Goal: Navigation & Orientation: Find specific page/section

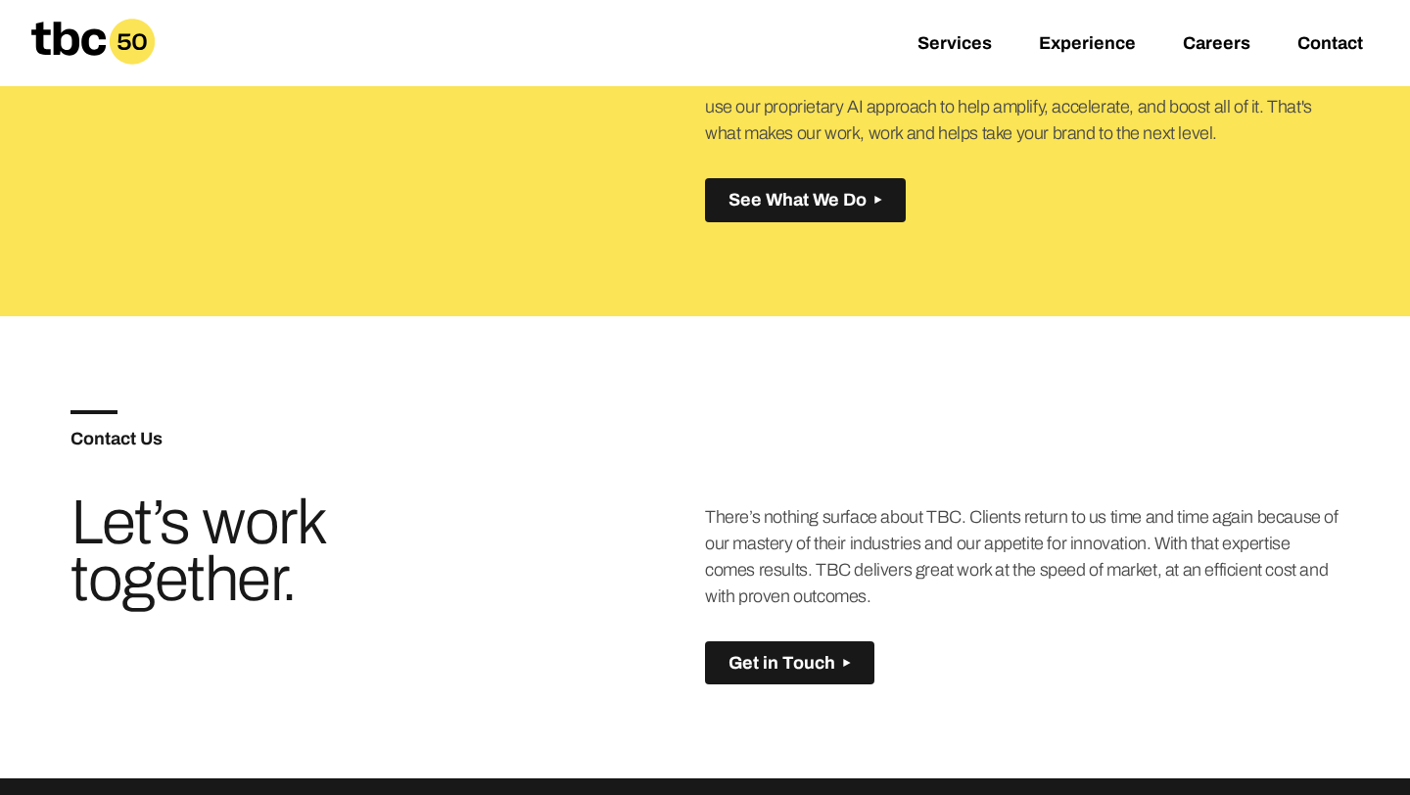
scroll to position [811, 0]
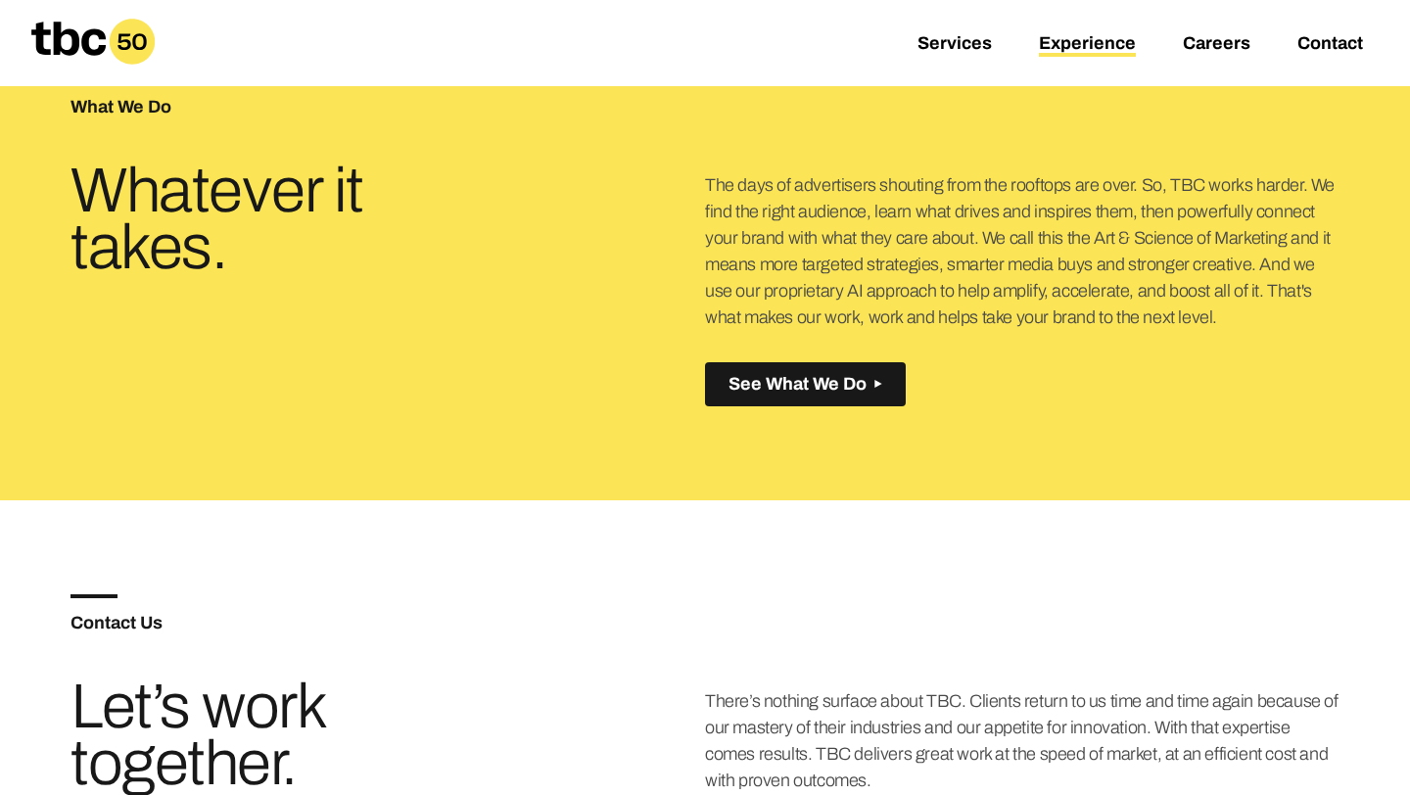
click at [1074, 46] on link "Experience" at bounding box center [1087, 45] width 97 height 24
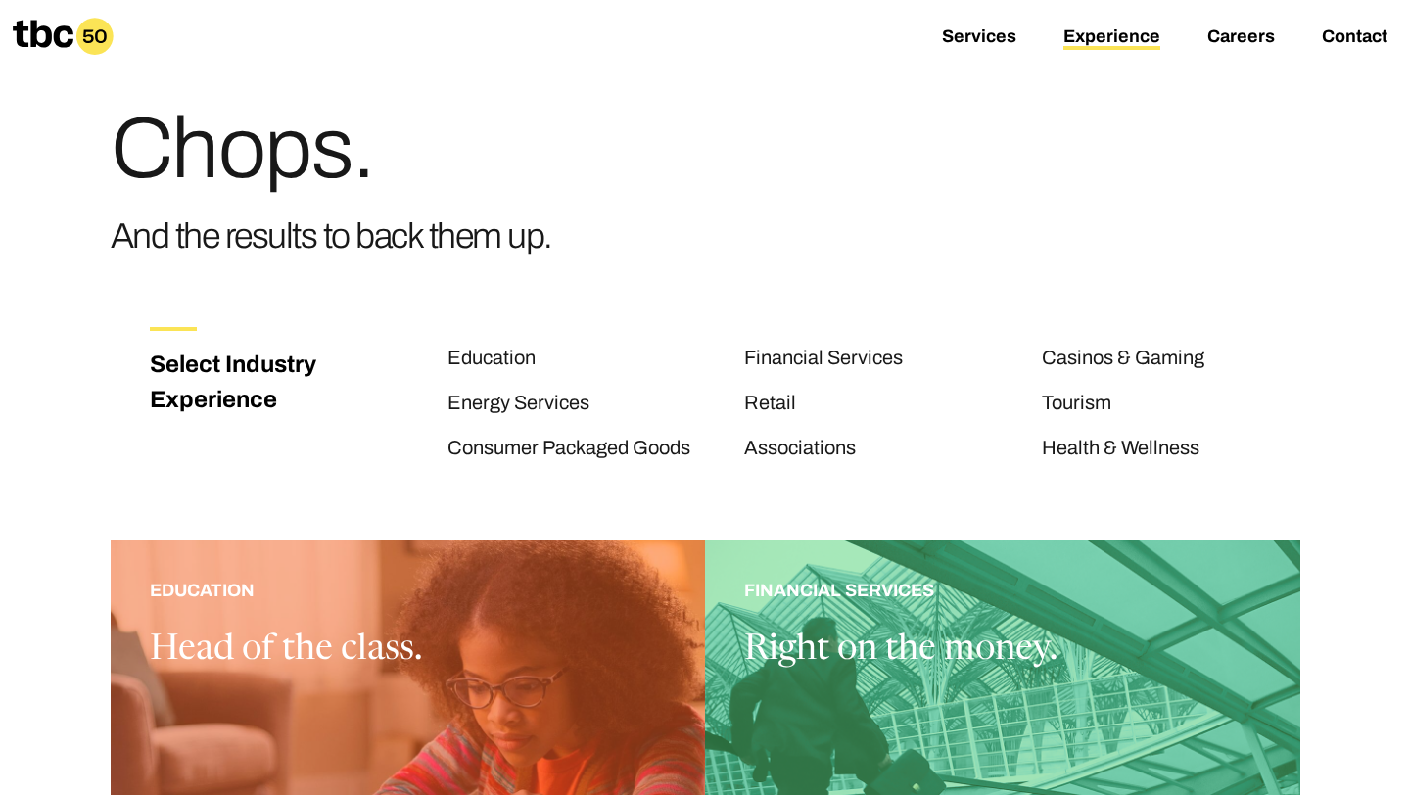
scroll to position [53, 0]
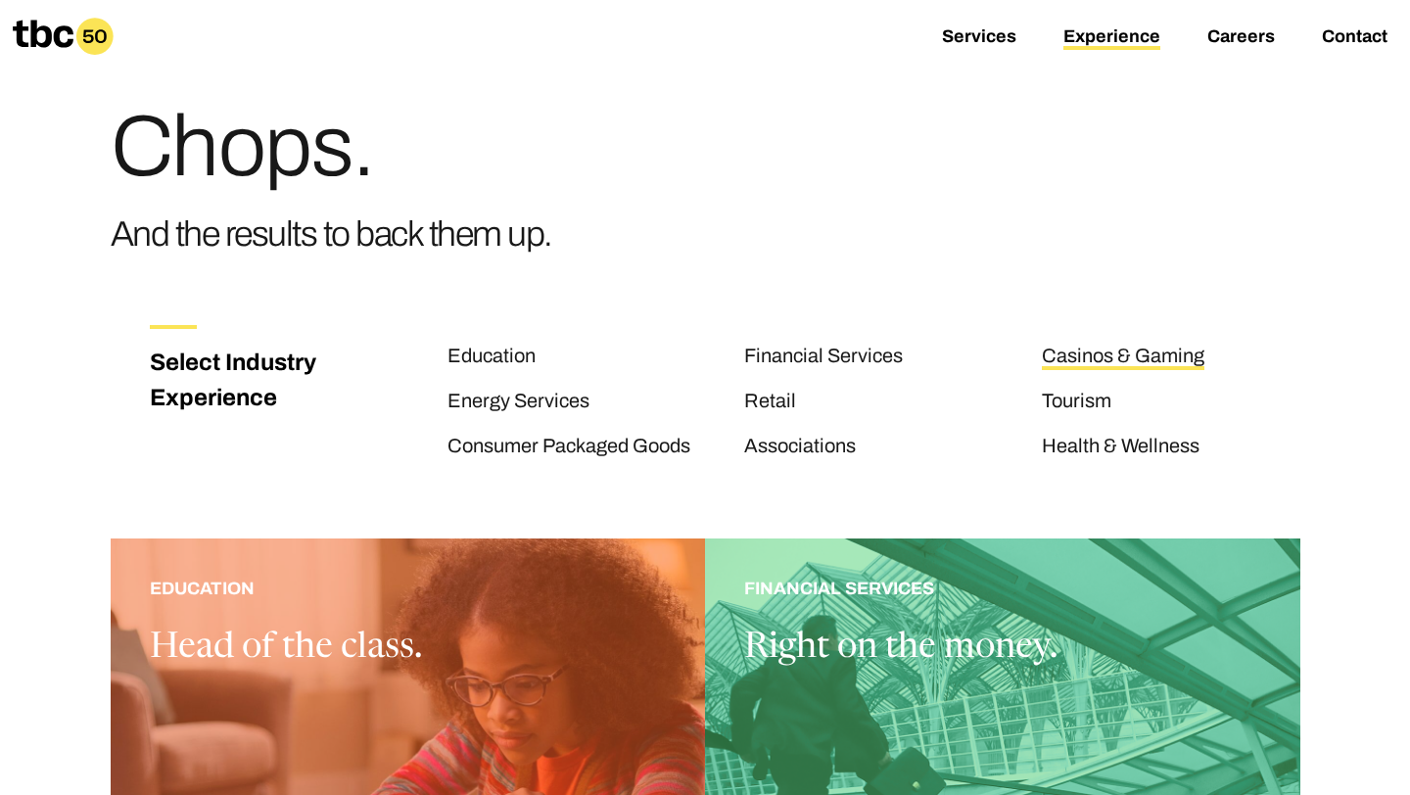
click at [1089, 355] on link "Casinos & Gaming" at bounding box center [1123, 357] width 163 height 25
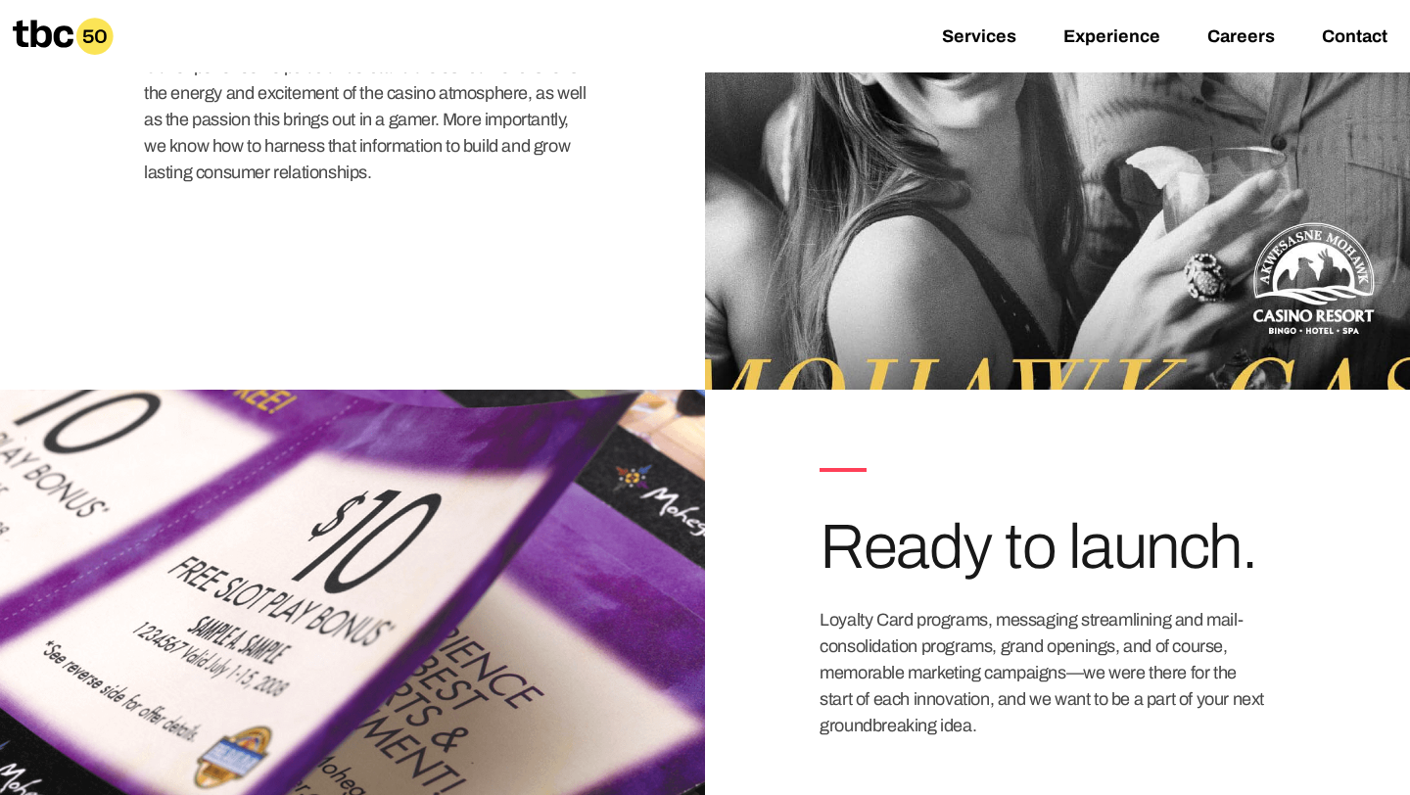
scroll to position [2170, 0]
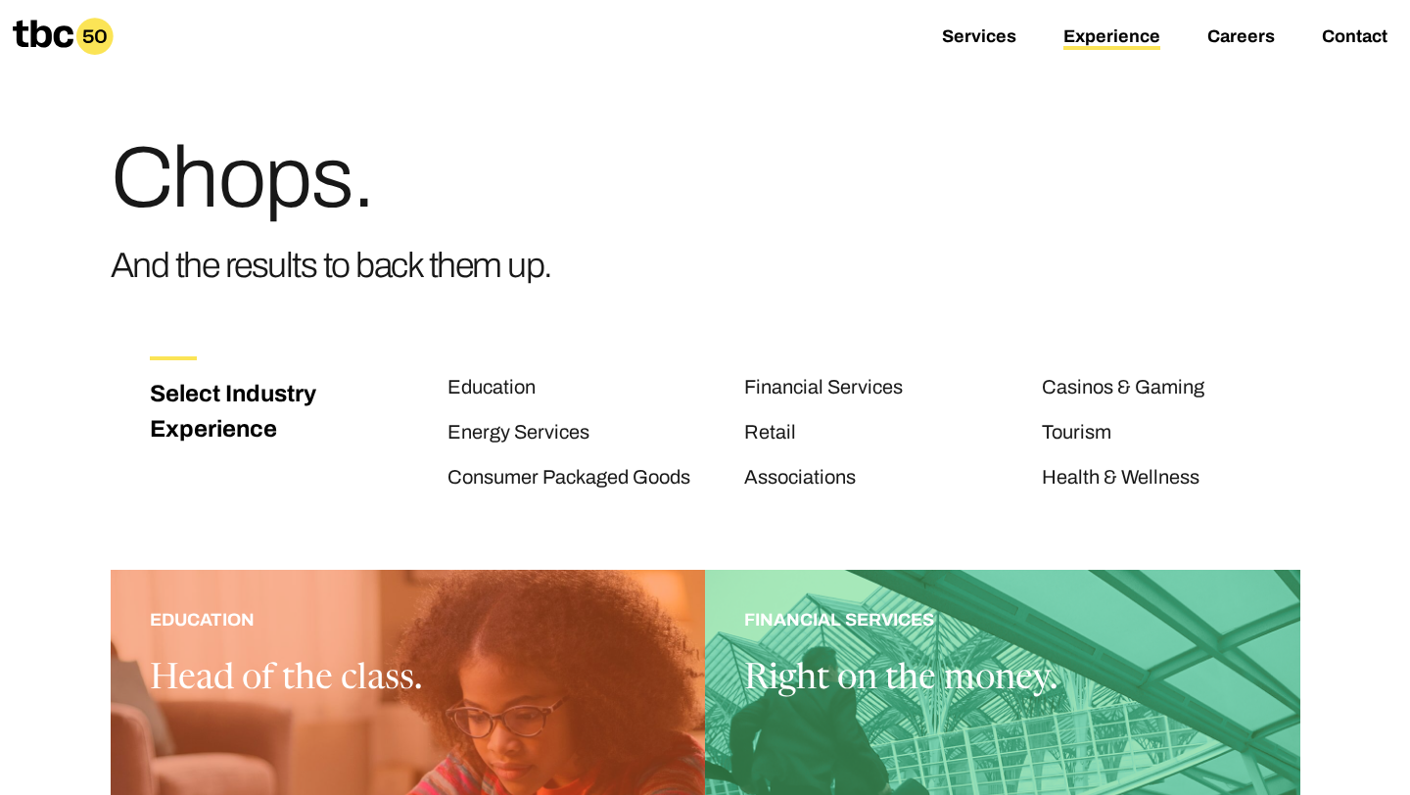
scroll to position [107, 0]
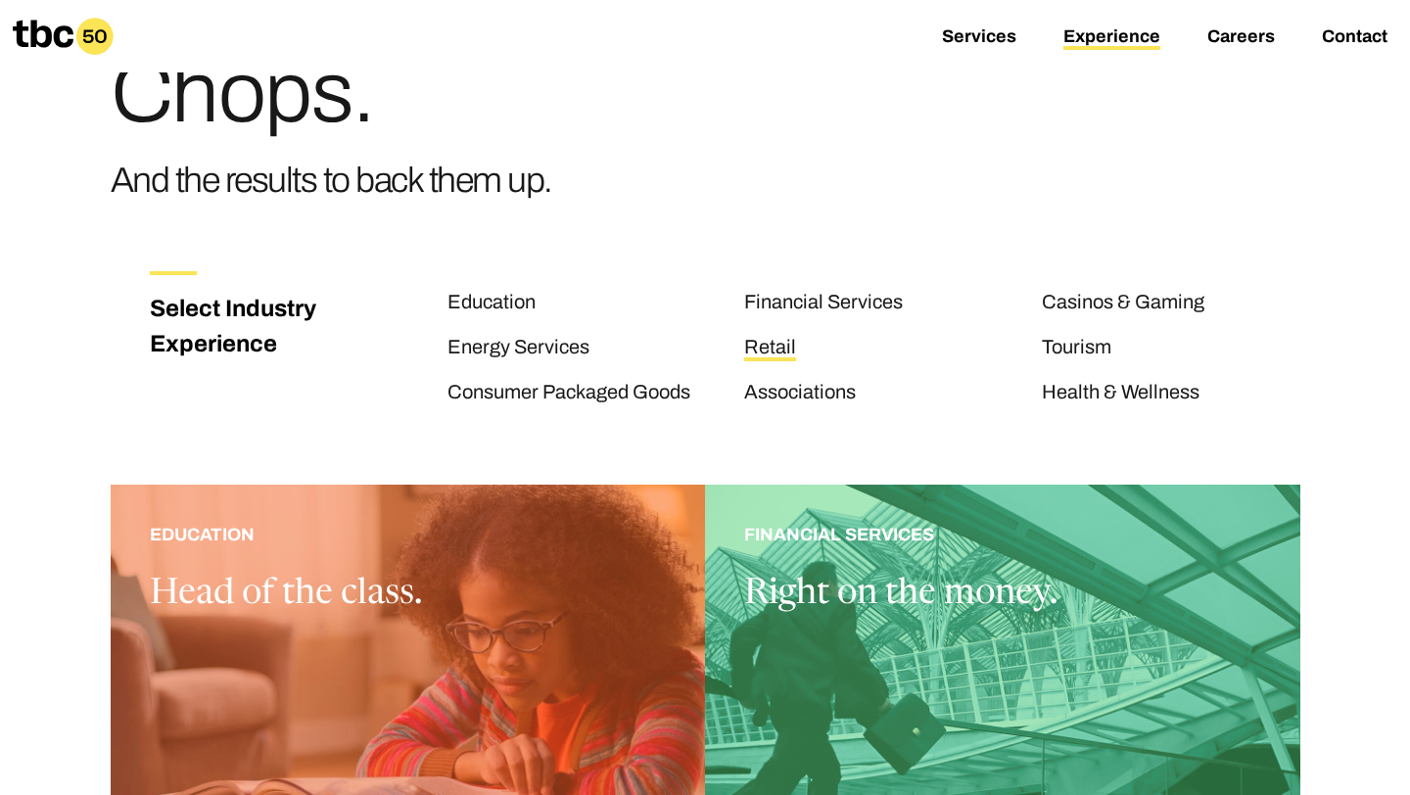
click at [786, 345] on link "Retail" at bounding box center [770, 348] width 52 height 25
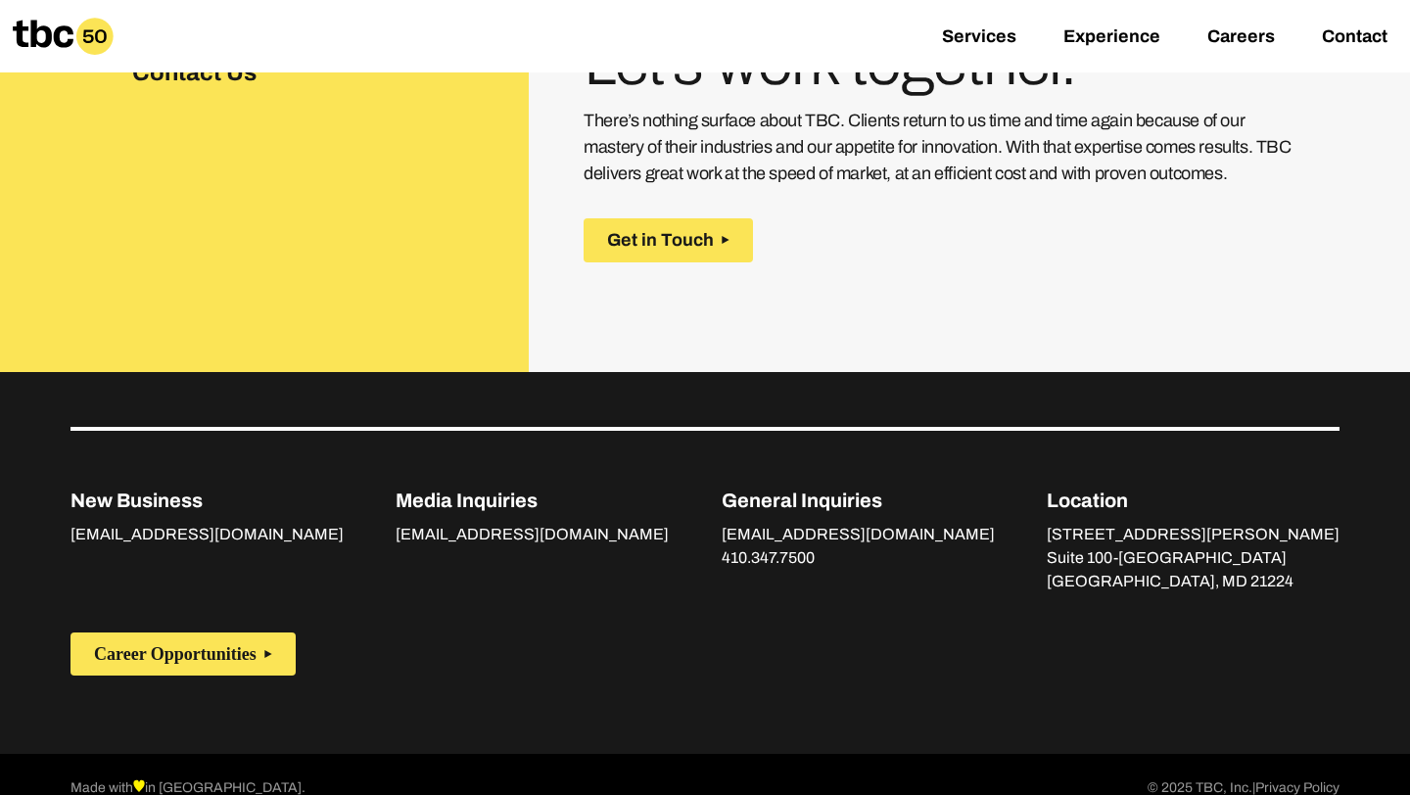
scroll to position [3066, 0]
